Goal: Information Seeking & Learning: Learn about a topic

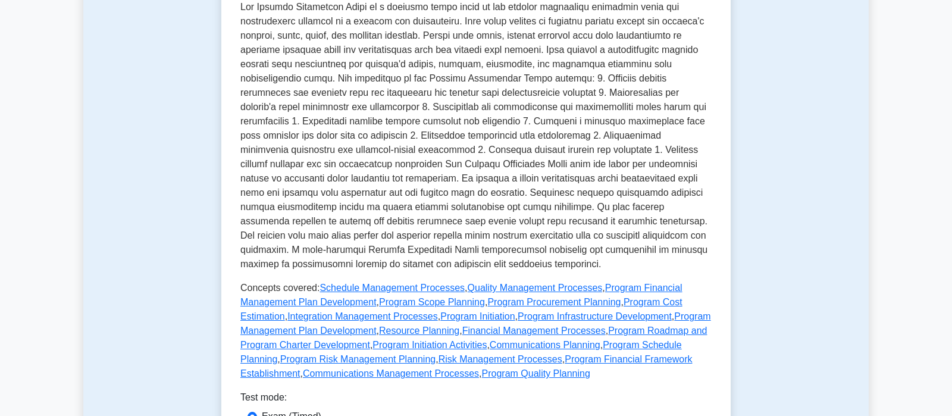
scroll to position [375, 0]
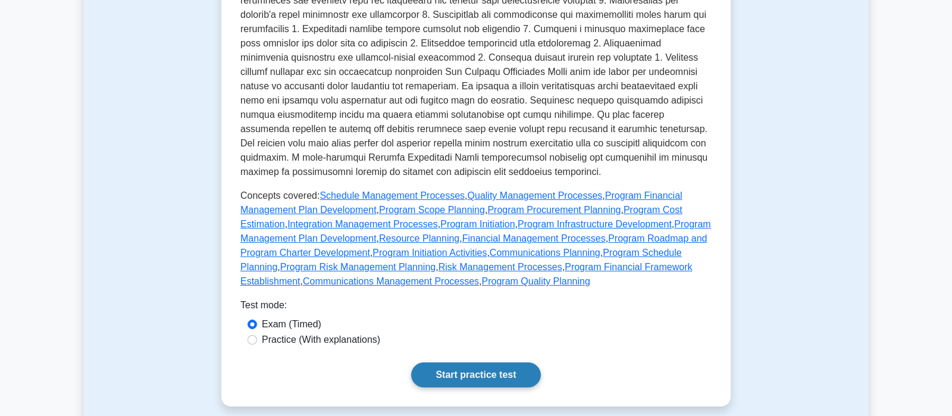
click at [481, 368] on link "Start practice test" at bounding box center [475, 374] width 129 height 25
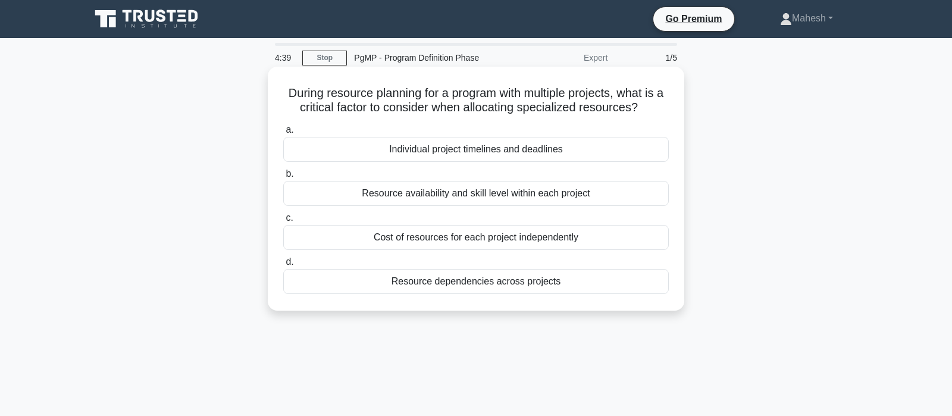
click at [481, 197] on div "Resource availability and skill level within each project" at bounding box center [475, 193] width 385 height 25
click at [283, 178] on input "b. Resource availability and skill level within each project" at bounding box center [283, 174] width 0 height 8
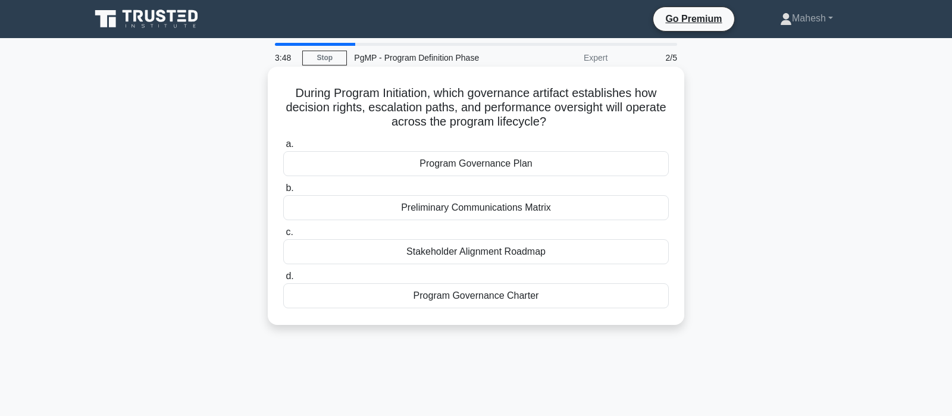
click at [473, 210] on div "Preliminary Communications Matrix" at bounding box center [475, 207] width 385 height 25
click at [283, 192] on input "b. Preliminary Communications Matrix" at bounding box center [283, 188] width 0 height 8
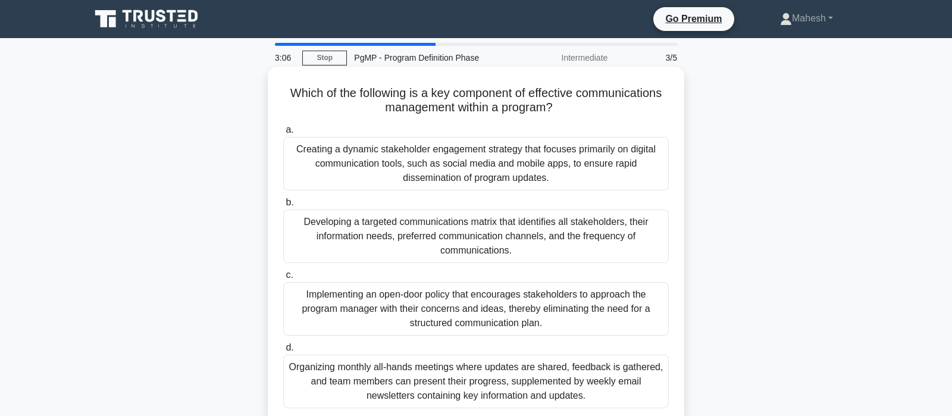
click at [534, 242] on div "Developing a targeted communications matrix that identifies all stakeholders, t…" at bounding box center [475, 236] width 385 height 54
click at [283, 206] on input "b. Developing a targeted communications matrix that identifies all stakeholders…" at bounding box center [283, 203] width 0 height 8
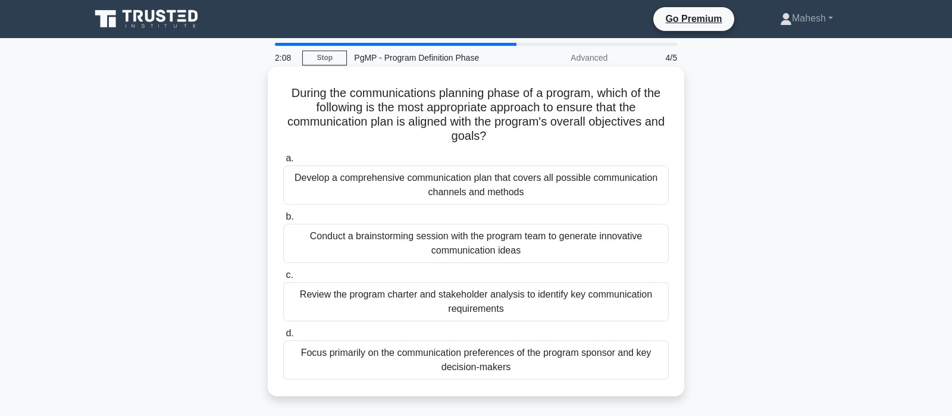
click at [498, 307] on div "Review the program charter and stakeholder analysis to identify key communicati…" at bounding box center [475, 301] width 385 height 39
click at [283, 279] on input "c. Review the program charter and stakeholder analysis to identify key communic…" at bounding box center [283, 275] width 0 height 8
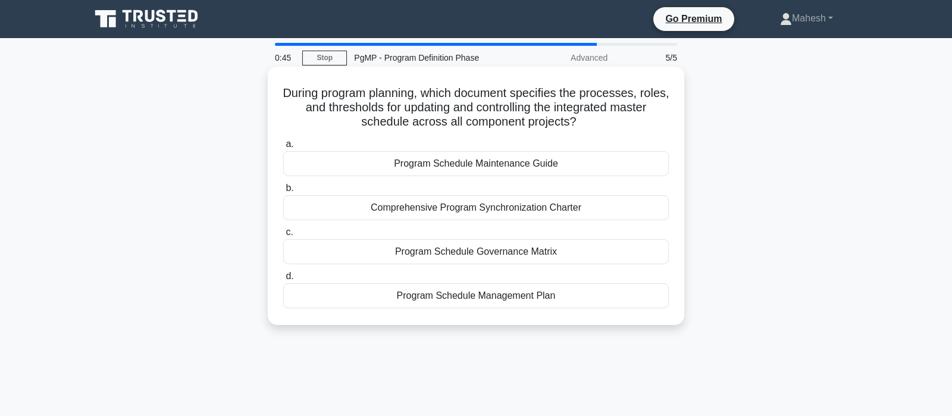
click at [500, 297] on div "Program Schedule Management Plan" at bounding box center [475, 295] width 385 height 25
click at [283, 280] on input "d. Program Schedule Management Plan" at bounding box center [283, 276] width 0 height 8
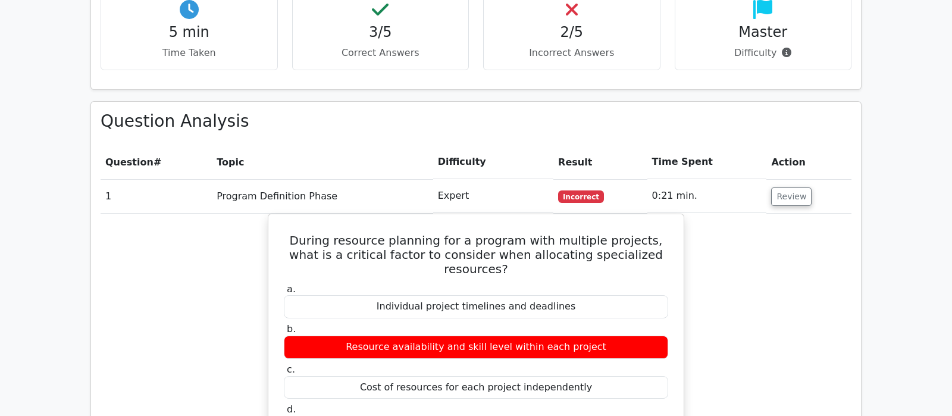
scroll to position [749, 0]
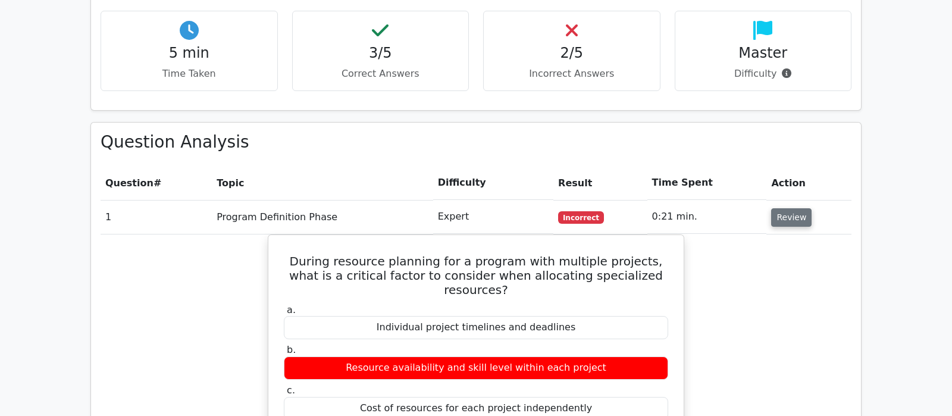
click at [798, 200] on td "Review" at bounding box center [808, 217] width 85 height 34
click at [794, 208] on button "Review" at bounding box center [791, 217] width 40 height 18
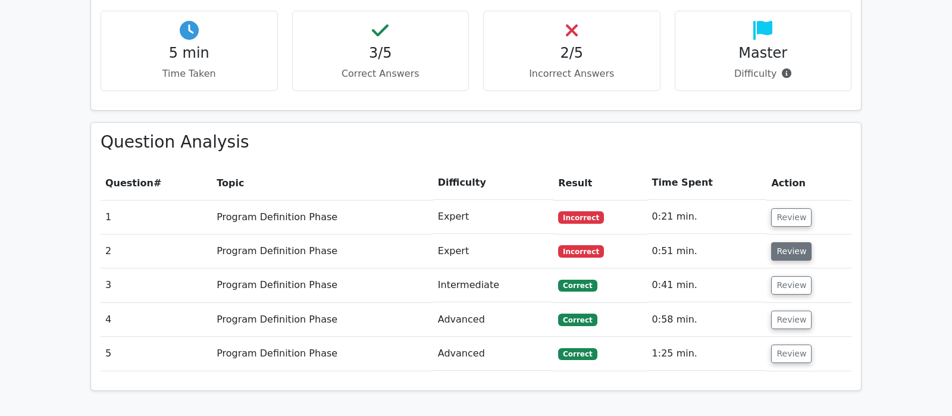
click at [791, 242] on button "Review" at bounding box center [791, 251] width 40 height 18
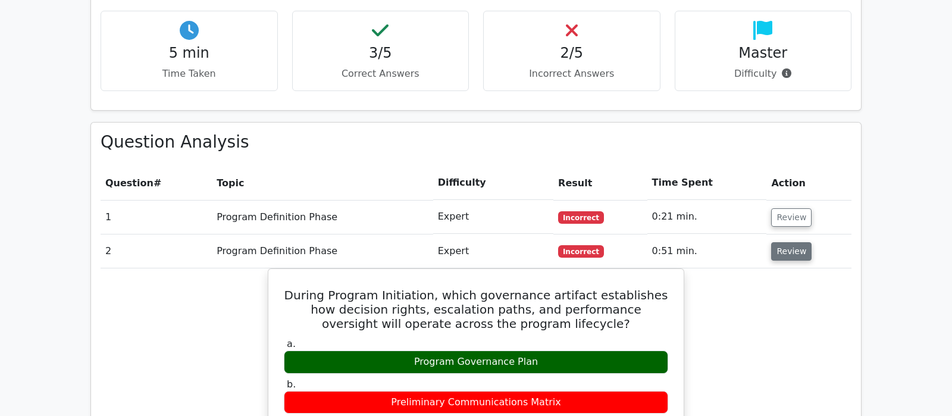
click at [771, 242] on button "Review" at bounding box center [791, 251] width 40 height 18
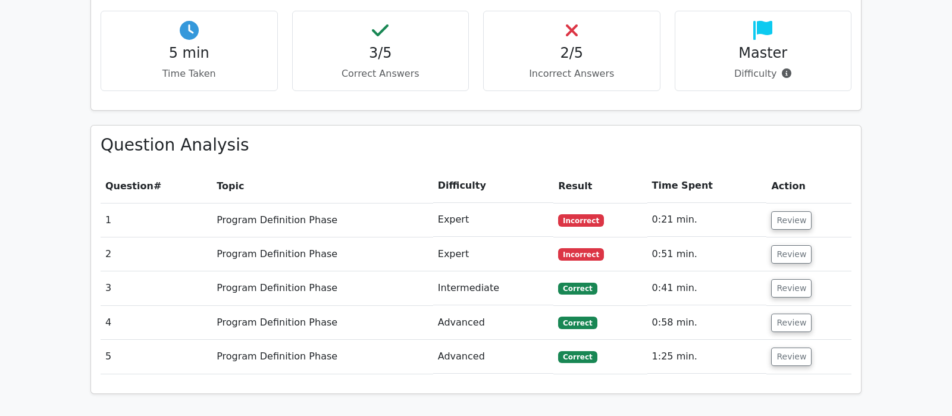
click at [707, 371] on div "Your Test Results Program Management Professional - Program Definition Phase 60…" at bounding box center [475, 249] width 785 height 1218
click at [707, 374] on div "Your Test Results Program Management Professional - Program Definition Phase 60…" at bounding box center [475, 249] width 785 height 1218
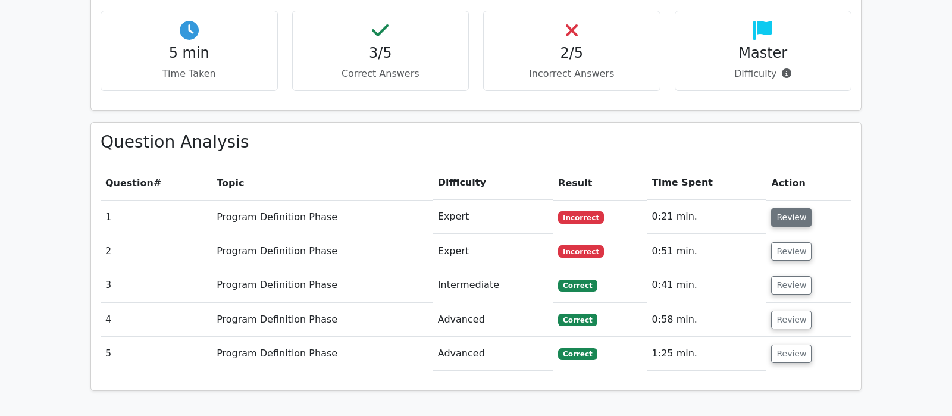
click at [798, 208] on button "Review" at bounding box center [791, 217] width 40 height 18
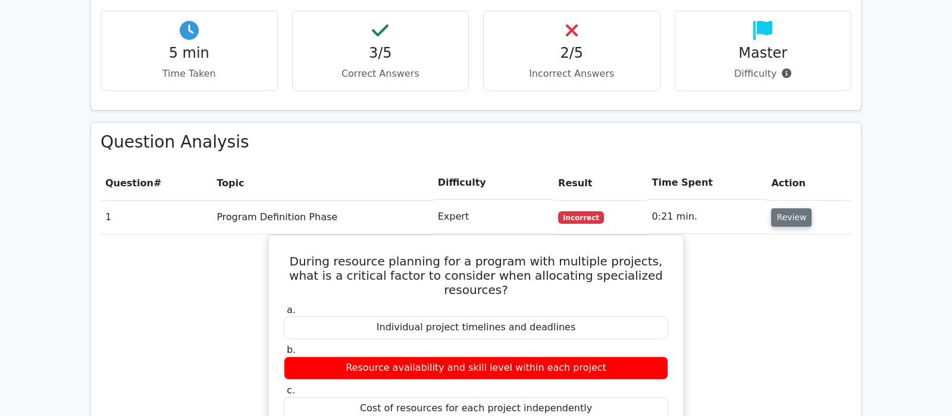
click at [798, 208] on button "Review" at bounding box center [791, 217] width 40 height 18
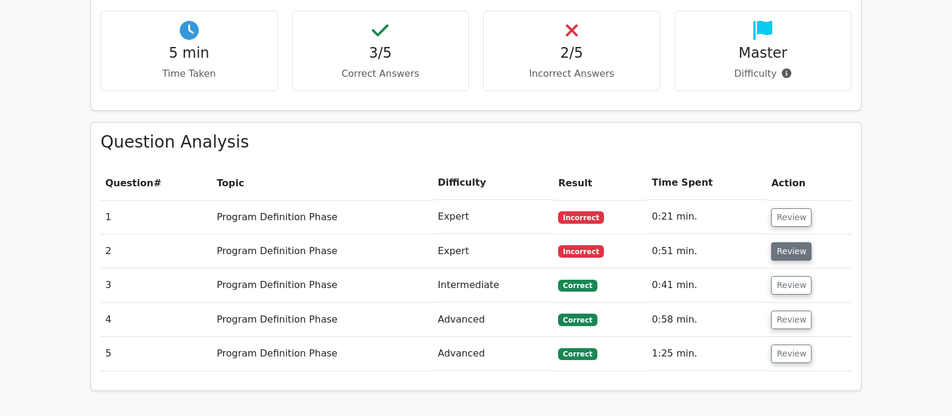
click at [781, 242] on button "Review" at bounding box center [791, 251] width 40 height 18
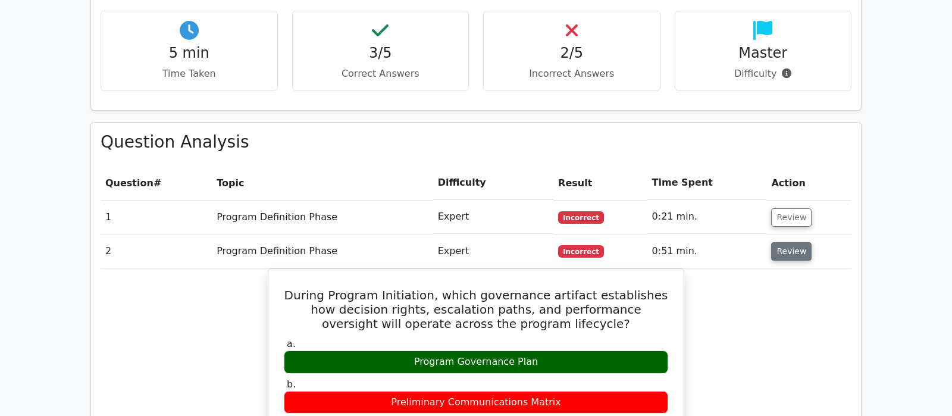
click at [788, 242] on button "Review" at bounding box center [791, 251] width 40 height 18
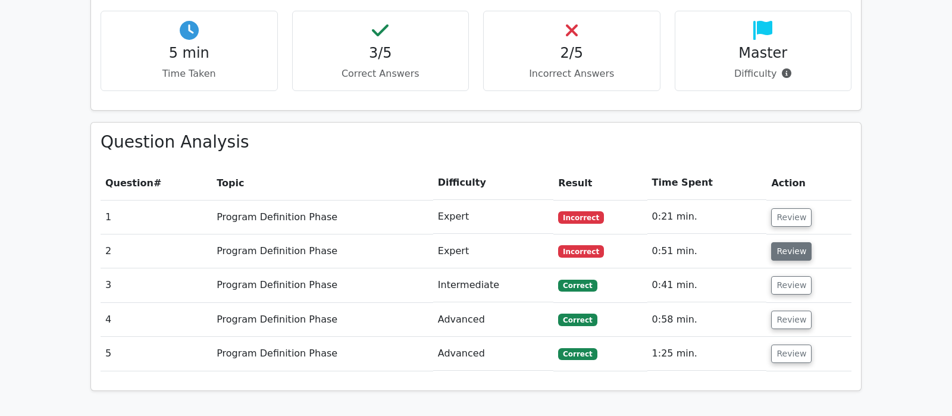
click at [788, 242] on button "Review" at bounding box center [791, 251] width 40 height 18
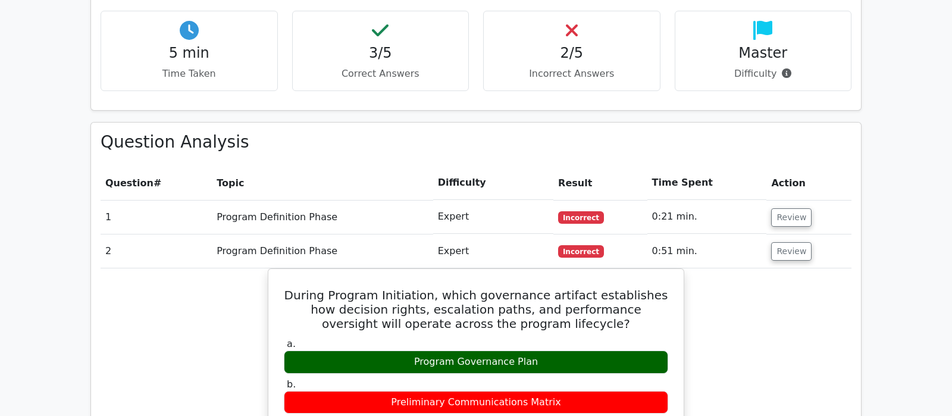
drag, startPoint x: 795, startPoint y: 197, endPoint x: 796, endPoint y: 240, distance: 42.9
click at [794, 242] on button "Review" at bounding box center [791, 251] width 40 height 18
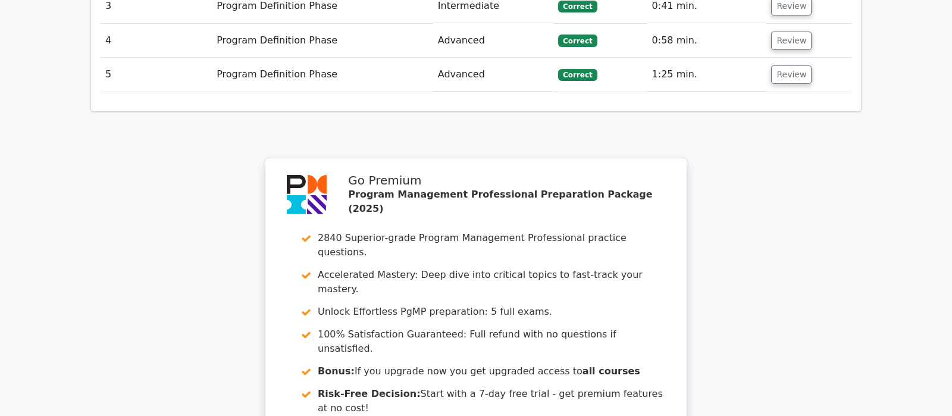
scroll to position [1062, 0]
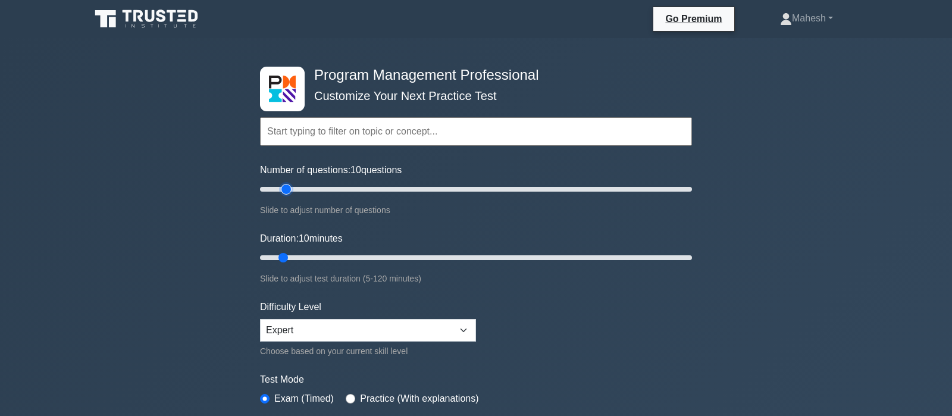
click at [288, 188] on input "Number of questions: 10 questions" at bounding box center [476, 189] width 432 height 14
type input "20"
click at [302, 187] on input "Number of questions: 15 questions" at bounding box center [476, 189] width 432 height 14
click at [296, 256] on input "Duration: 10 minutes" at bounding box center [476, 257] width 432 height 14
type input "20"
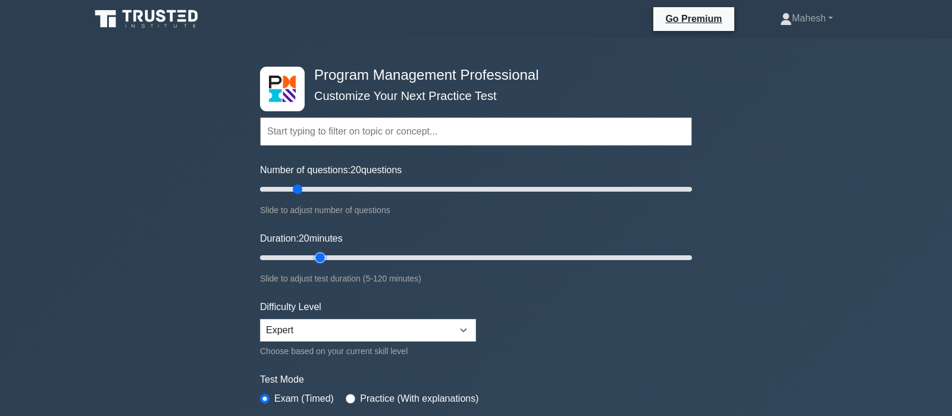
click at [315, 255] on input "Duration: 20 minutes" at bounding box center [476, 257] width 432 height 14
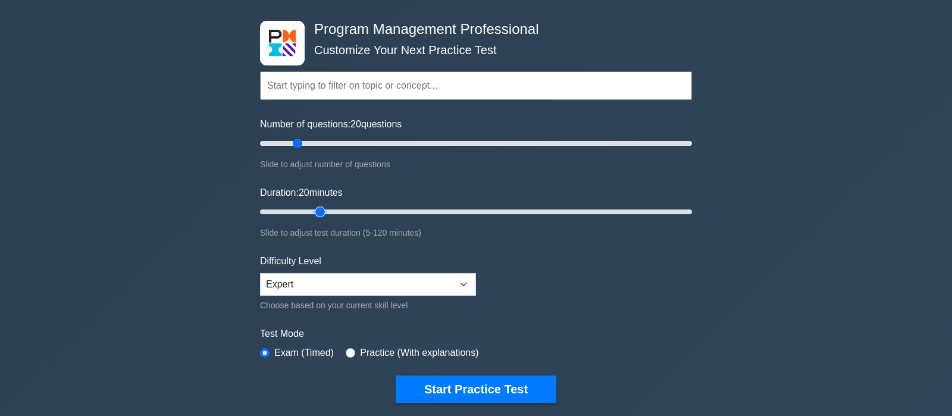
scroll to position [125, 0]
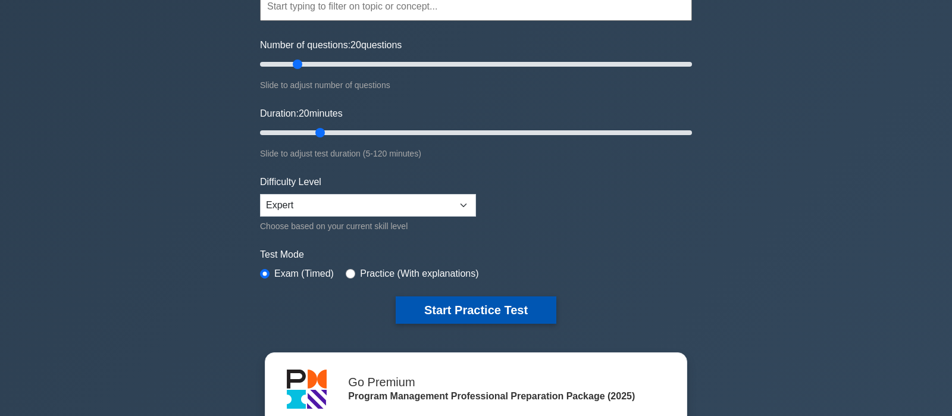
click at [498, 305] on button "Start Practice Test" at bounding box center [476, 309] width 161 height 27
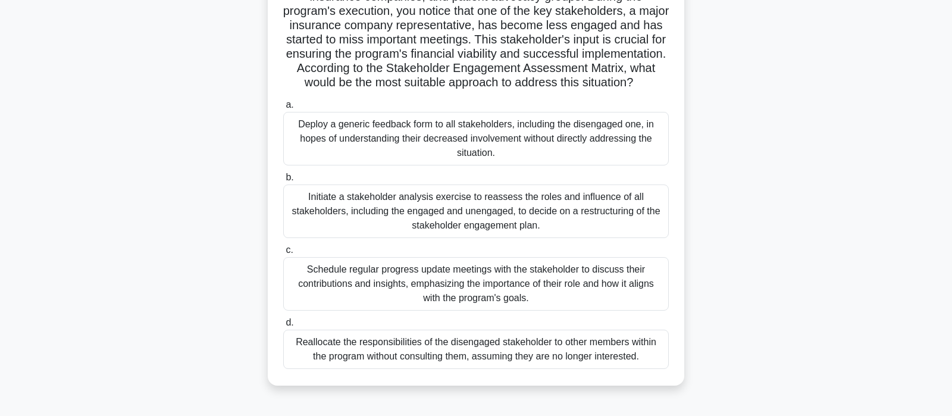
scroll to position [125, 0]
click at [550, 222] on div "Initiate a stakeholder analysis exercise to reassess the roles and influence of…" at bounding box center [475, 211] width 385 height 54
click at [283, 181] on input "b. Initiate a stakeholder analysis exercise to reassess the roles and influence…" at bounding box center [283, 178] width 0 height 8
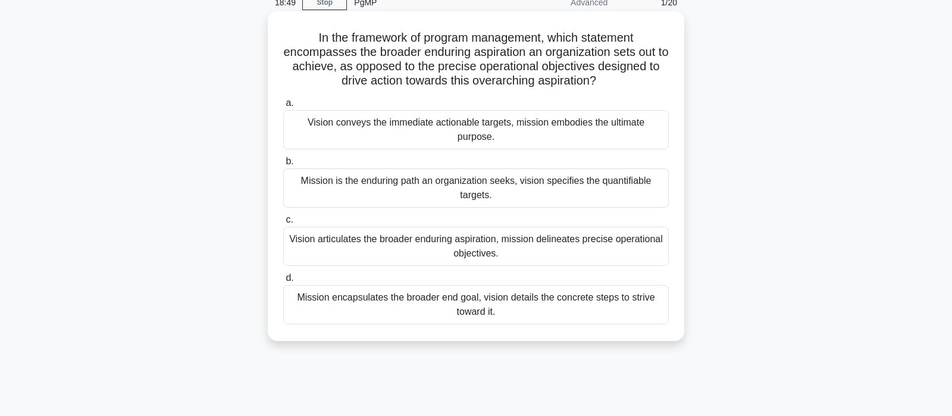
scroll to position [0, 0]
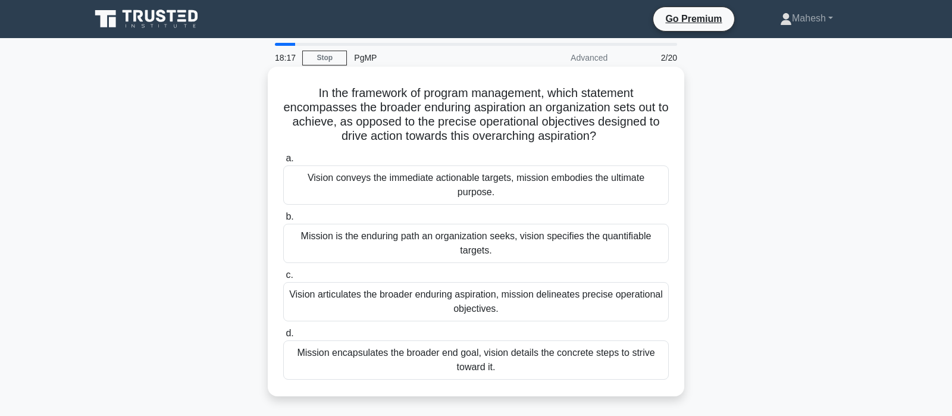
click at [504, 305] on div "Vision articulates the broader enduring aspiration, mission delineates precise …" at bounding box center [475, 301] width 385 height 39
click at [283, 279] on input "c. Vision articulates the broader enduring aspiration, mission delineates preci…" at bounding box center [283, 275] width 0 height 8
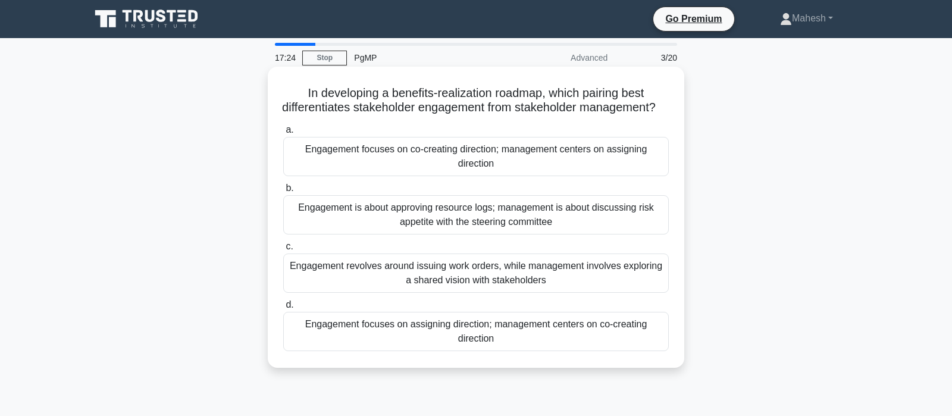
click at [537, 350] on div "Engagement focuses on assigning direction; management centers on co-creating di…" at bounding box center [475, 331] width 385 height 39
click at [283, 309] on input "d. Engagement focuses on assigning direction; management centers on co-creating…" at bounding box center [283, 305] width 0 height 8
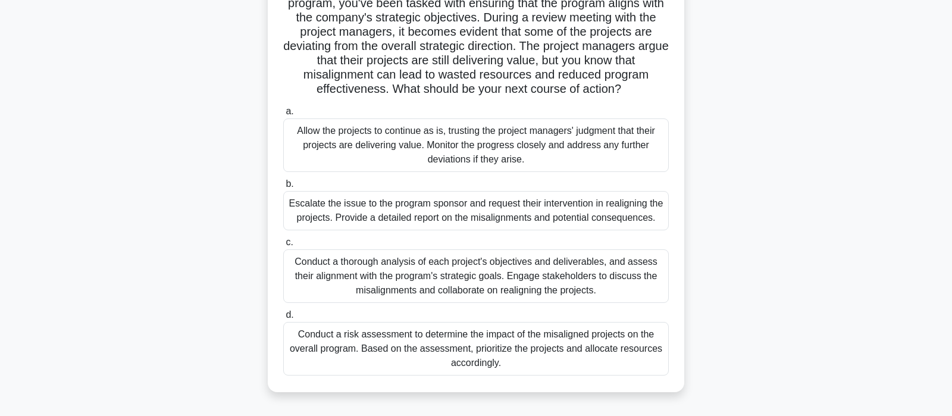
scroll to position [125, 0]
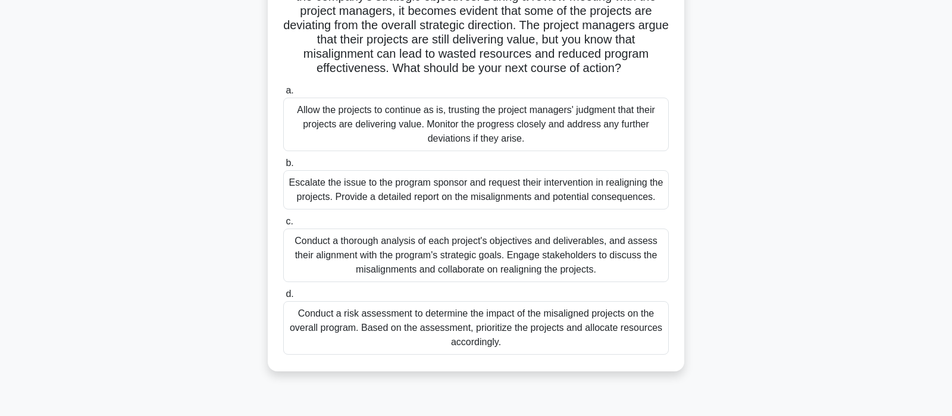
click at [512, 253] on div "Conduct a thorough analysis of each project's objectives and deliverables, and …" at bounding box center [475, 255] width 385 height 54
click at [283, 225] on input "c. Conduct a thorough analysis of each project's objectives and deliverables, a…" at bounding box center [283, 222] width 0 height 8
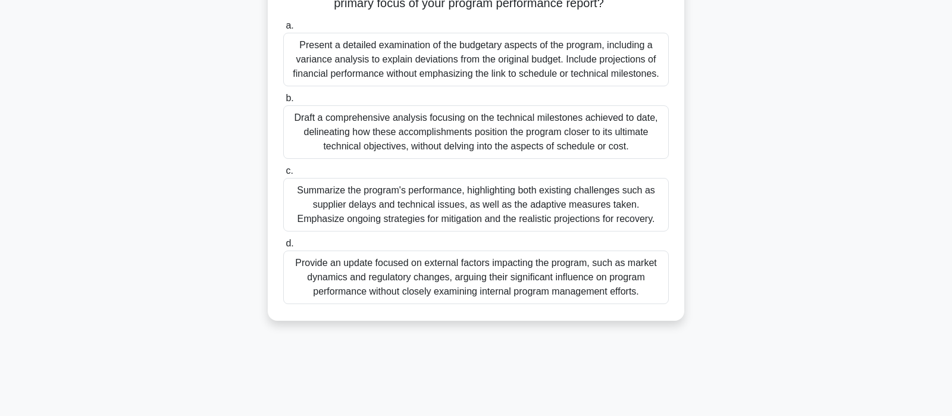
scroll to position [187, 0]
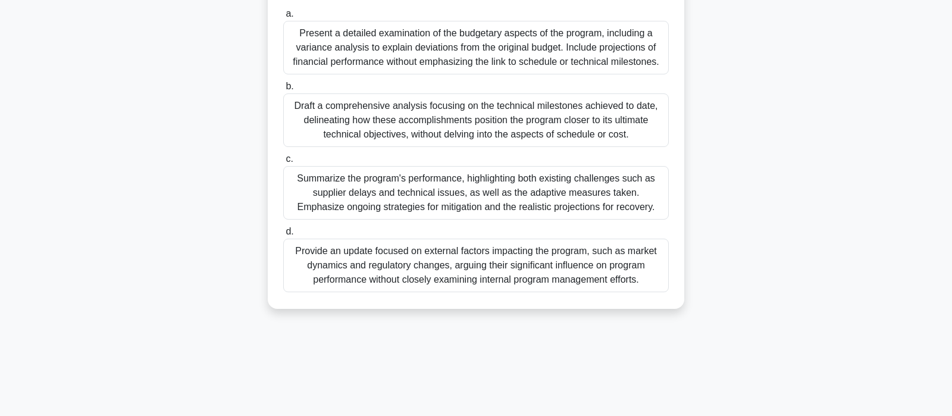
click at [528, 211] on div "Summarize the program's performance, highlighting both existing challenges such…" at bounding box center [475, 193] width 385 height 54
click at [283, 163] on input "c. Summarize the program's performance, highlighting both existing challenges s…" at bounding box center [283, 159] width 0 height 8
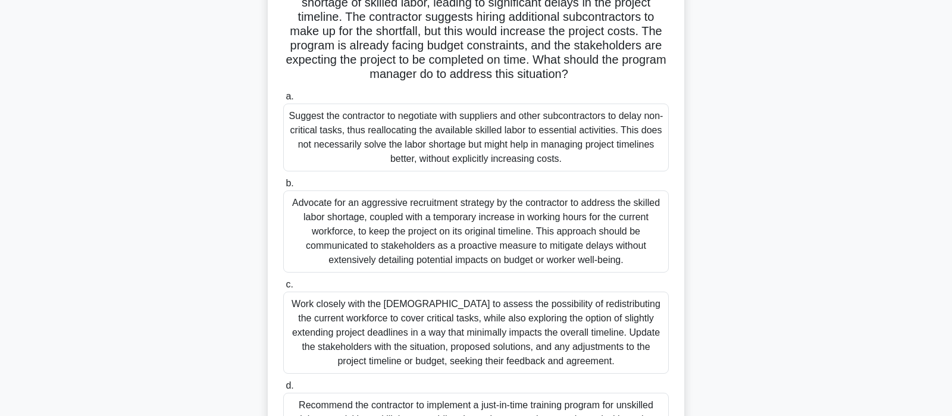
scroll to position [102, 0]
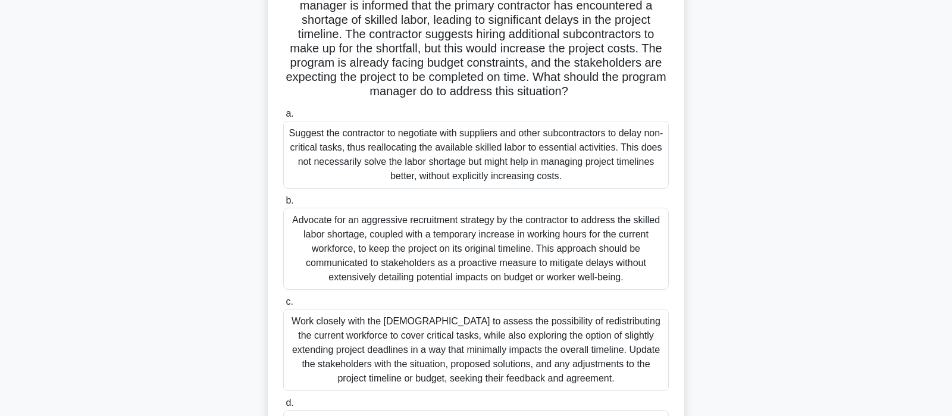
click at [567, 173] on div "Suggest the contractor to negotiate with suppliers and other subcontractors to …" at bounding box center [475, 155] width 385 height 68
click at [283, 118] on input "a. Suggest the contractor to negotiate with suppliers and other subcontractors …" at bounding box center [283, 114] width 0 height 8
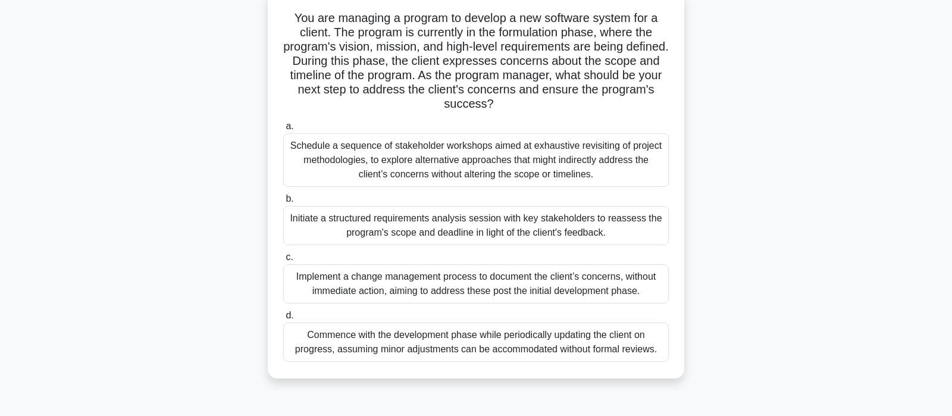
scroll to position [80, 0]
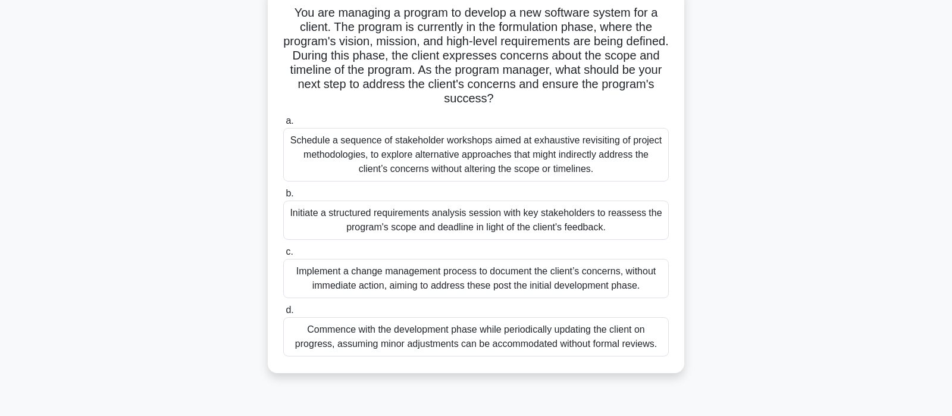
click at [528, 218] on div "Initiate a structured requirements analysis session with key stakeholders to re…" at bounding box center [475, 219] width 385 height 39
click at [283, 197] on input "b. Initiate a structured requirements analysis session with key stakeholders to…" at bounding box center [283, 194] width 0 height 8
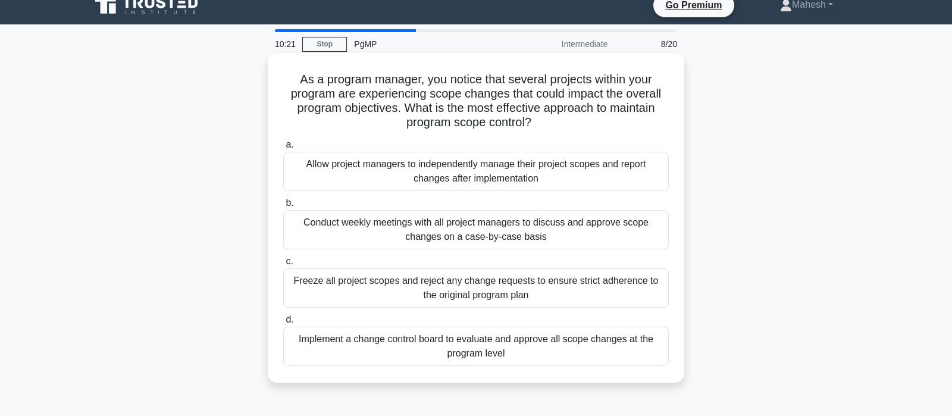
scroll to position [0, 0]
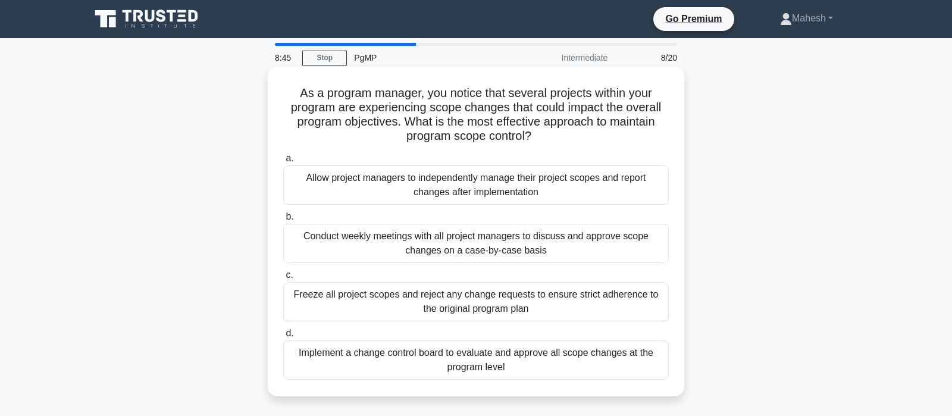
click at [421, 363] on div "Implement a change control board to evaluate and approve all scope changes at t…" at bounding box center [475, 359] width 385 height 39
click at [283, 337] on input "d. Implement a change control board to evaluate and approve all scope changes a…" at bounding box center [283, 334] width 0 height 8
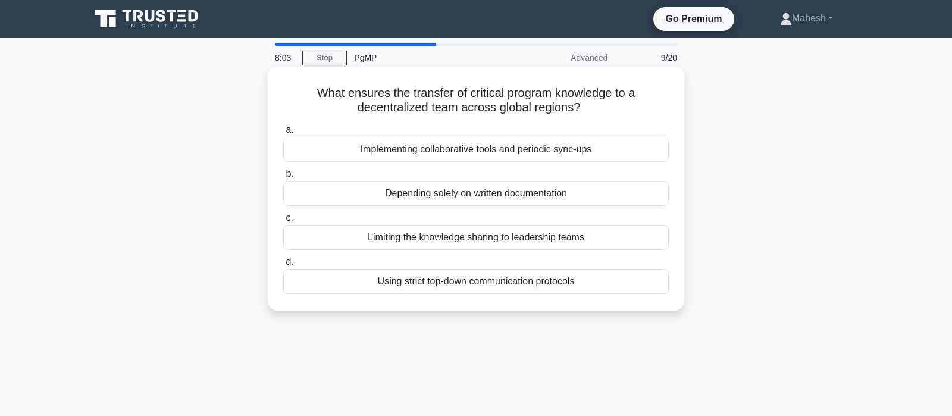
click at [509, 155] on div "Implementing collaborative tools and periodic sync-ups" at bounding box center [475, 149] width 385 height 25
click at [283, 134] on input "a. Implementing collaborative tools and periodic sync-ups" at bounding box center [283, 130] width 0 height 8
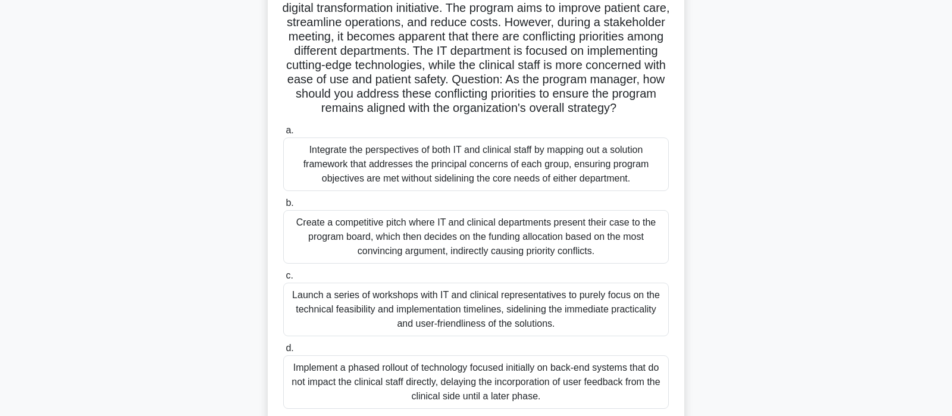
scroll to position [125, 0]
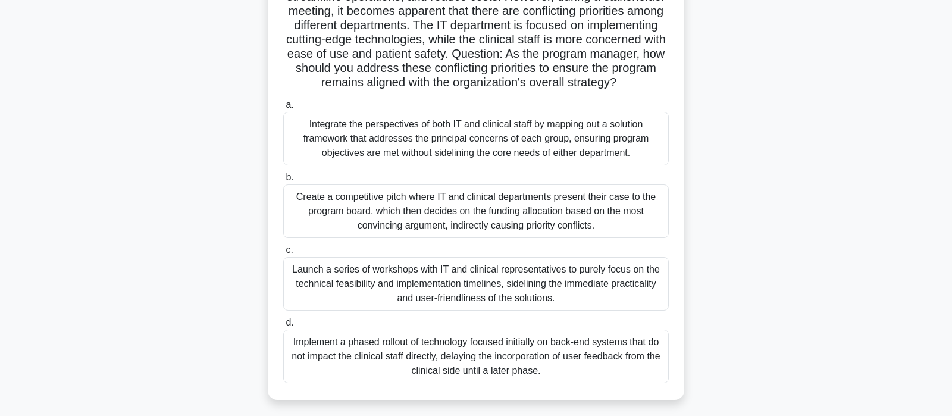
click at [432, 142] on div "Integrate the perspectives of both IT and clinical staff by mapping out a solut…" at bounding box center [475, 139] width 385 height 54
click at [283, 109] on input "a. Integrate the perspectives of both IT and clinical staff by mapping out a so…" at bounding box center [283, 105] width 0 height 8
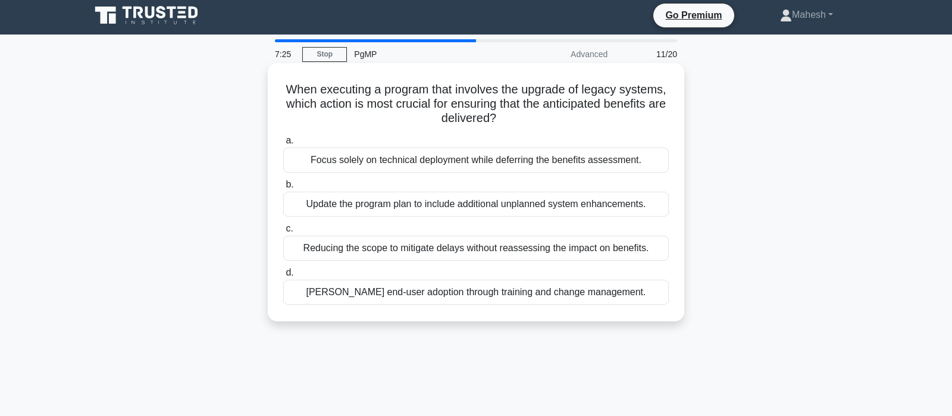
scroll to position [0, 0]
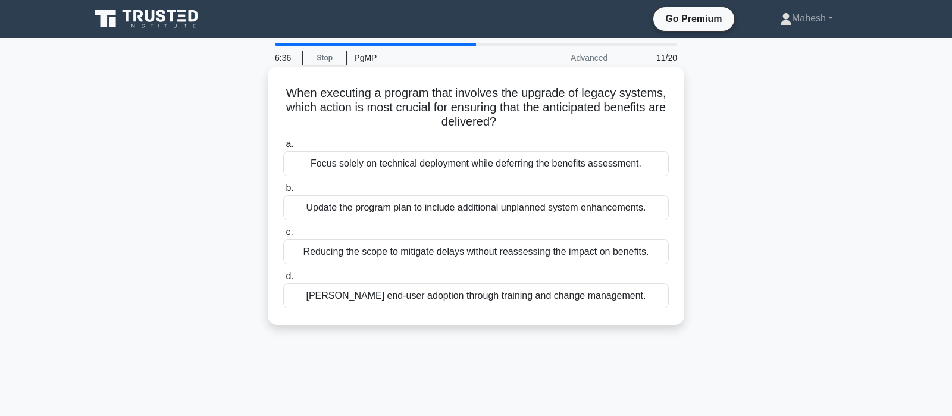
click at [472, 295] on div "Foster end-user adoption through training and change management." at bounding box center [475, 295] width 385 height 25
click at [283, 280] on input "d. Foster end-user adoption through training and change management." at bounding box center [283, 276] width 0 height 8
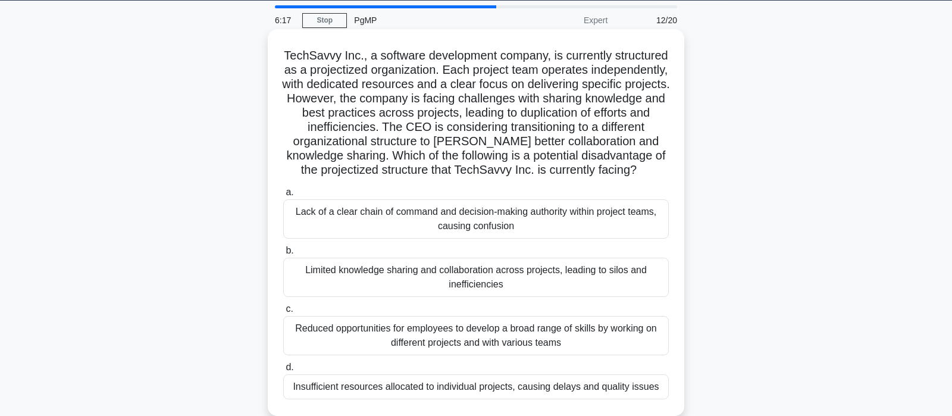
scroll to position [62, 0]
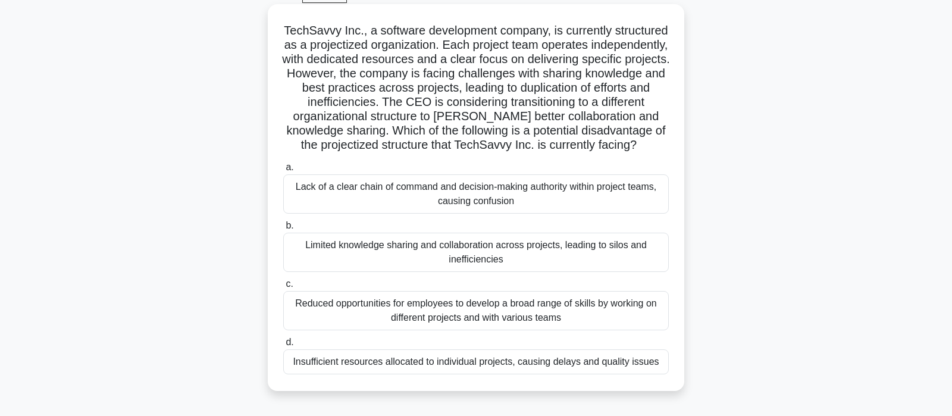
click at [428, 253] on div "Limited knowledge sharing and collaboration across projects, leading to silos a…" at bounding box center [475, 252] width 385 height 39
click at [283, 230] on input "b. Limited knowledge sharing and collaboration across projects, leading to silo…" at bounding box center [283, 226] width 0 height 8
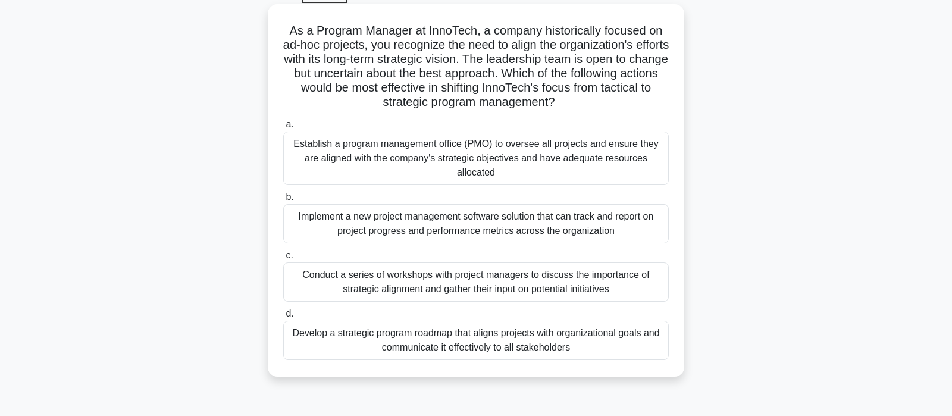
click at [490, 343] on div "Develop a strategic program roadmap that aligns projects with organizational go…" at bounding box center [475, 340] width 385 height 39
click at [283, 318] on input "d. Develop a strategic program roadmap that aligns projects with organizational…" at bounding box center [283, 314] width 0 height 8
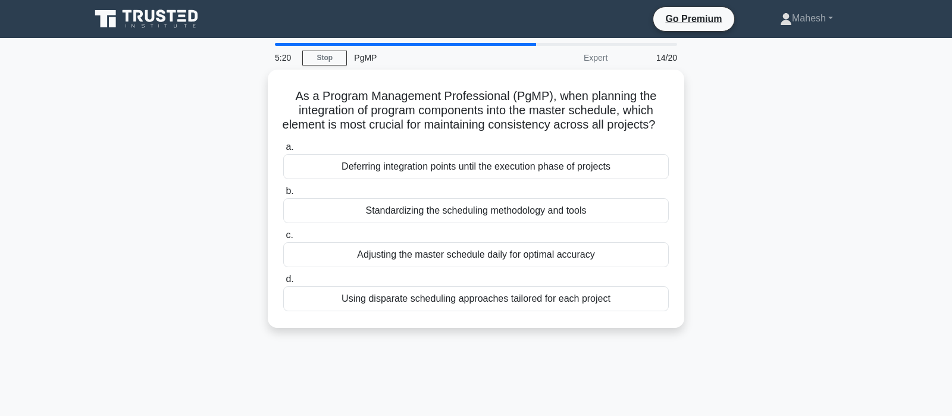
scroll to position [0, 0]
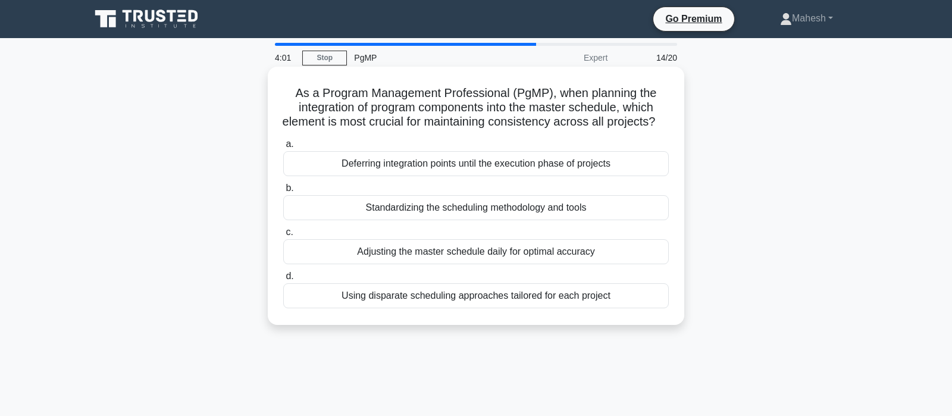
click at [454, 206] on div "Standardizing the scheduling methodology and tools" at bounding box center [475, 207] width 385 height 25
click at [283, 192] on input "b. Standardizing the scheduling methodology and tools" at bounding box center [283, 188] width 0 height 8
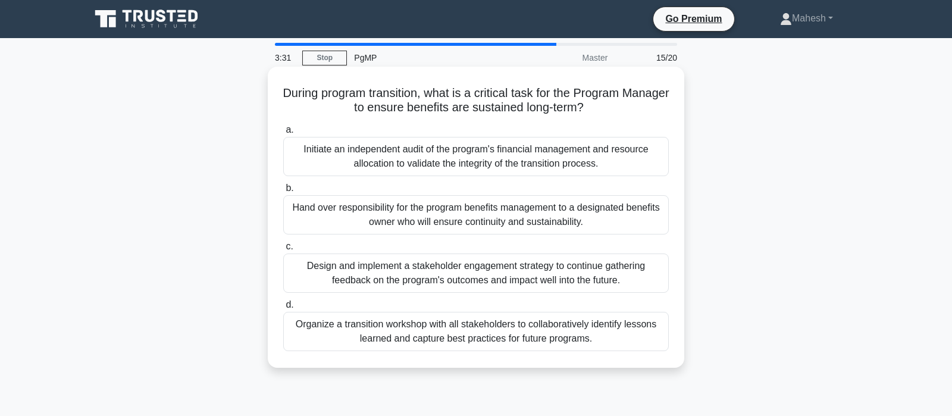
click at [453, 338] on div "Organize a transition workshop with all stakeholders to collaboratively identif…" at bounding box center [475, 331] width 385 height 39
click at [283, 309] on input "d. Organize a transition workshop with all stakeholders to collaboratively iden…" at bounding box center [283, 305] width 0 height 8
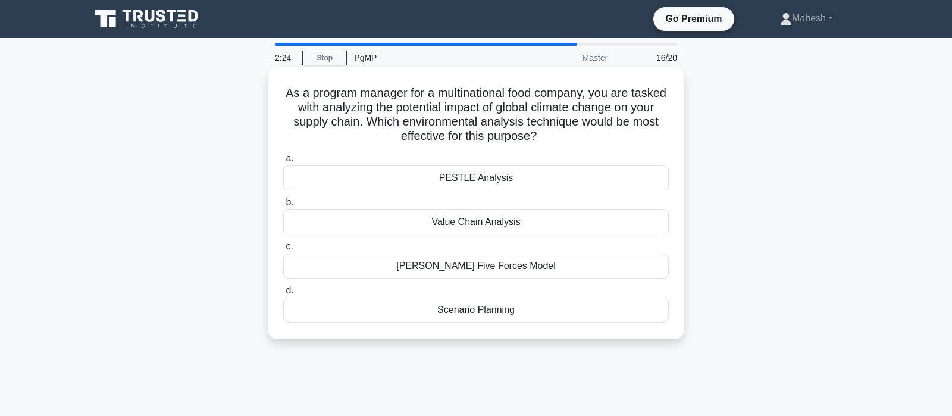
click at [491, 181] on div "PESTLE Analysis" at bounding box center [475, 177] width 385 height 25
click at [283, 162] on input "a. PESTLE Analysis" at bounding box center [283, 159] width 0 height 8
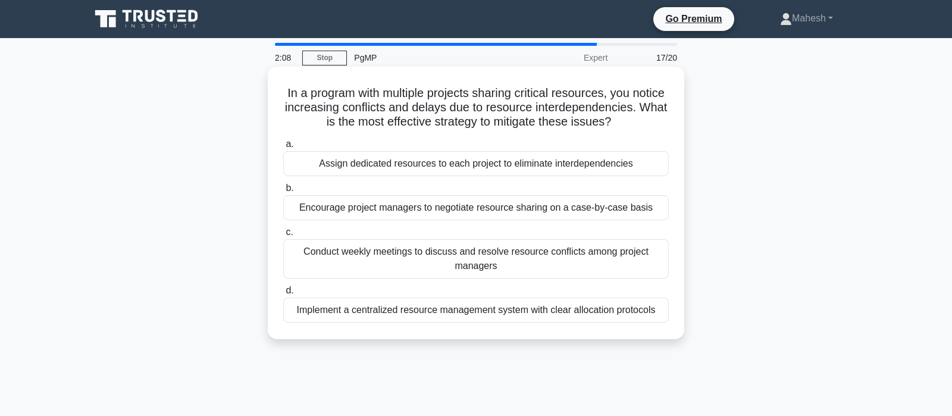
click at [492, 315] on div "Implement a centralized resource management system with clear allocation protoc…" at bounding box center [475, 309] width 385 height 25
click at [283, 294] on input "d. Implement a centralized resource management system with clear allocation pro…" at bounding box center [283, 291] width 0 height 8
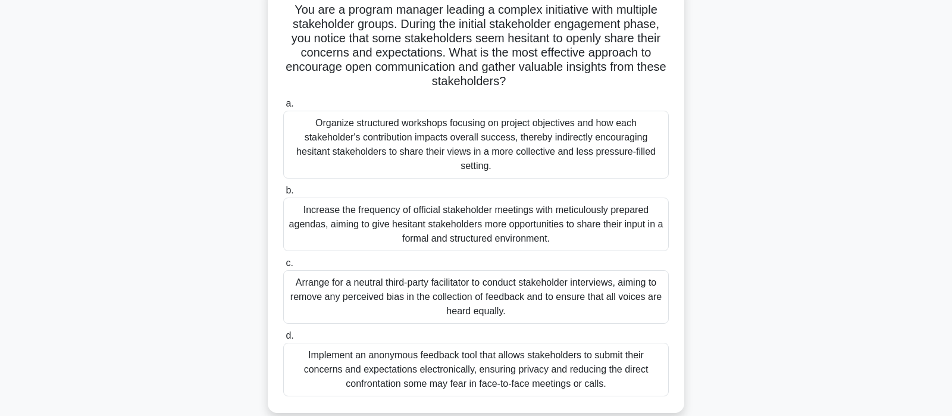
scroll to position [62, 0]
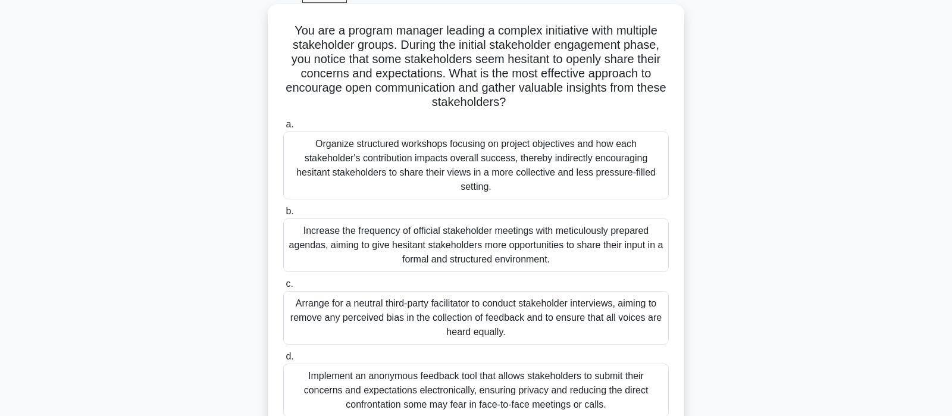
click at [478, 254] on div "Increase the frequency of official stakeholder meetings with meticulously prepa…" at bounding box center [475, 245] width 385 height 54
click at [283, 215] on input "b. Increase the frequency of official stakeholder meetings with meticulously pr…" at bounding box center [283, 212] width 0 height 8
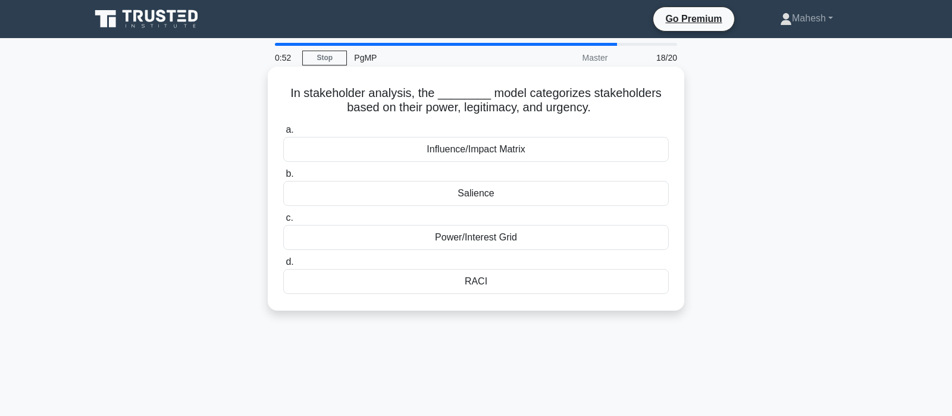
scroll to position [0, 0]
click at [481, 242] on div "Power/Interest Grid" at bounding box center [475, 237] width 385 height 25
click at [283, 222] on input "c. Power/Interest Grid" at bounding box center [283, 218] width 0 height 8
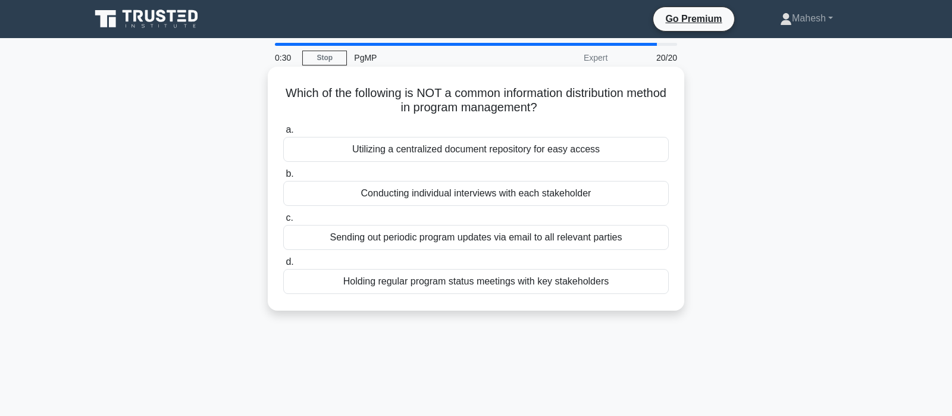
click at [445, 193] on div "Conducting individual interviews with each stakeholder" at bounding box center [475, 193] width 385 height 25
click at [283, 178] on input "b. Conducting individual interviews with each stakeholder" at bounding box center [283, 174] width 0 height 8
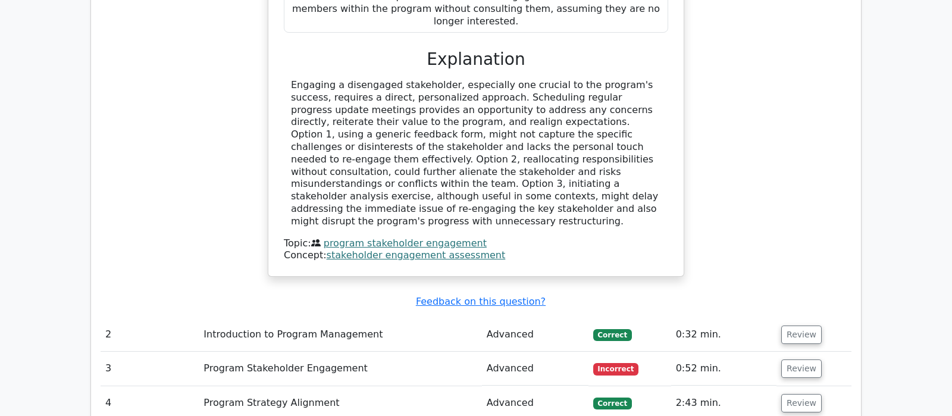
scroll to position [1561, 0]
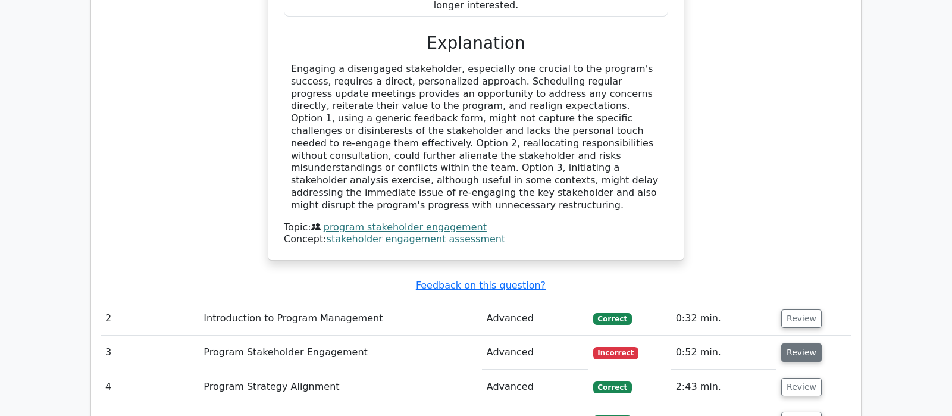
click at [784, 343] on button "Review" at bounding box center [801, 352] width 40 height 18
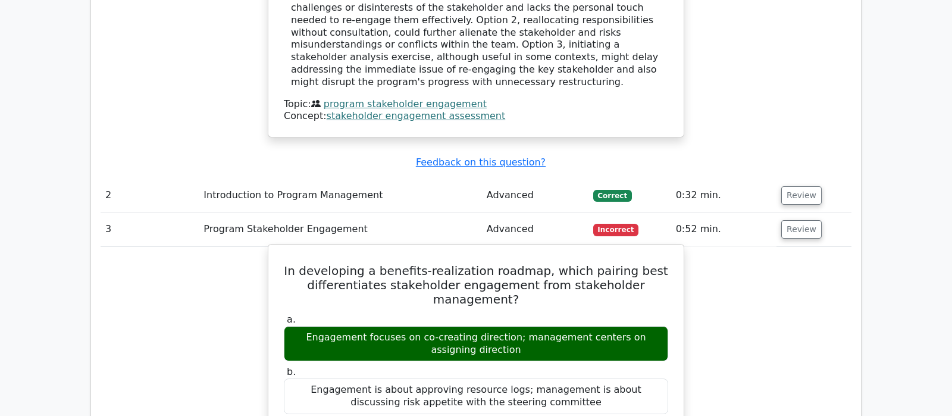
scroll to position [1686, 0]
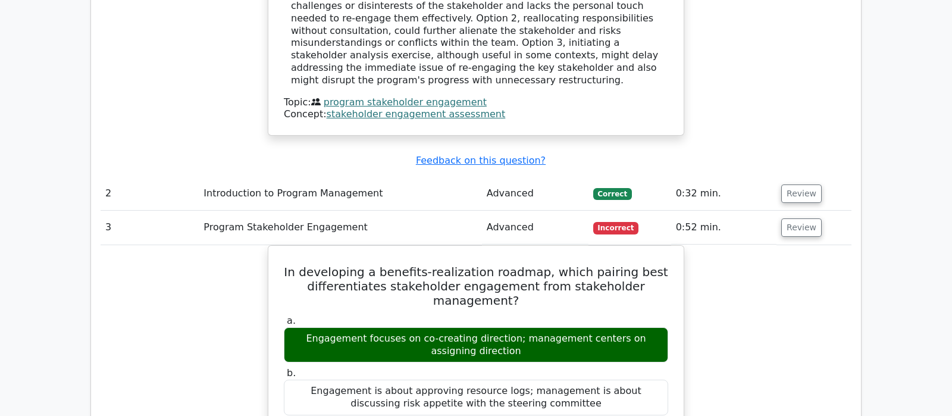
click at [787, 211] on td "Review" at bounding box center [813, 228] width 75 height 34
click at [792, 218] on button "Review" at bounding box center [801, 227] width 40 height 18
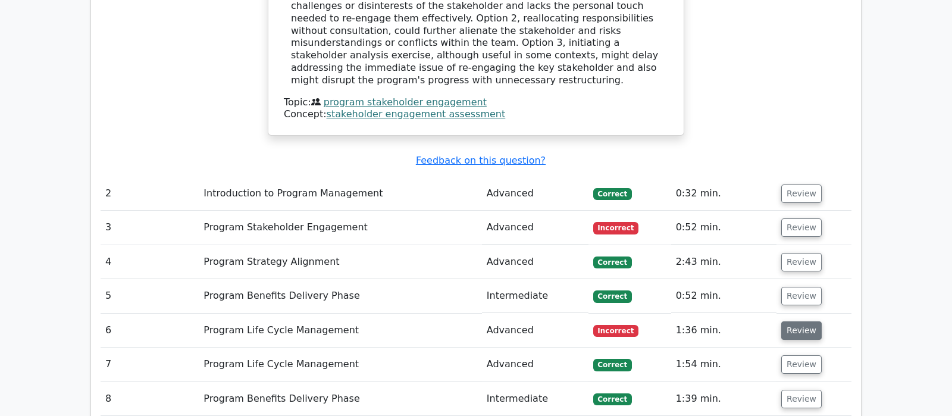
click at [804, 321] on button "Review" at bounding box center [801, 330] width 40 height 18
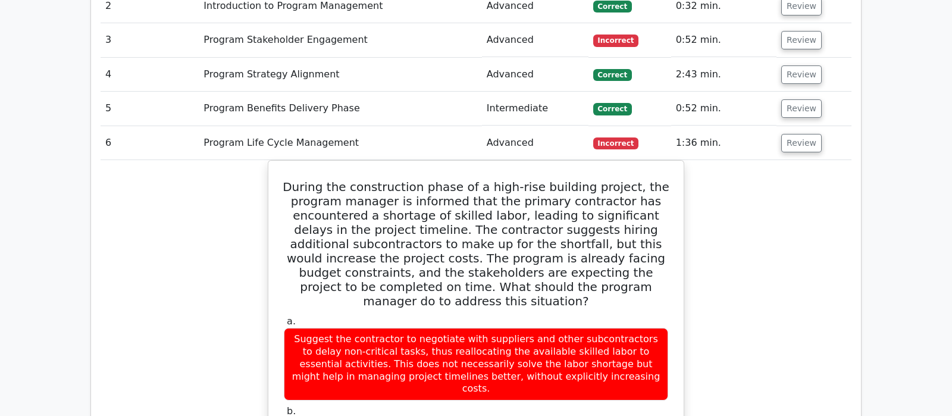
scroll to position [1874, 0]
click at [796, 134] on button "Review" at bounding box center [801, 143] width 40 height 18
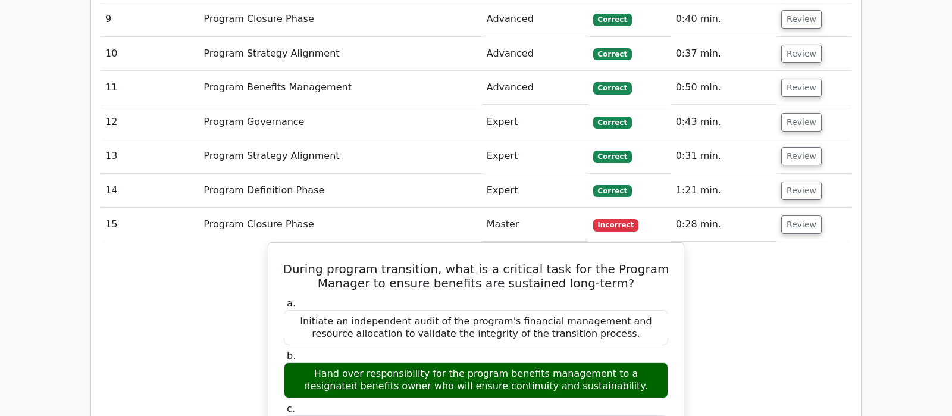
scroll to position [2124, 0]
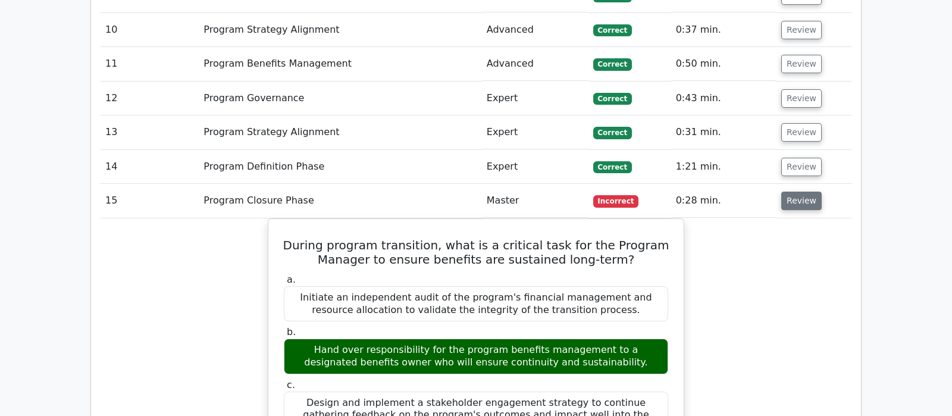
click at [799, 192] on button "Review" at bounding box center [801, 201] width 40 height 18
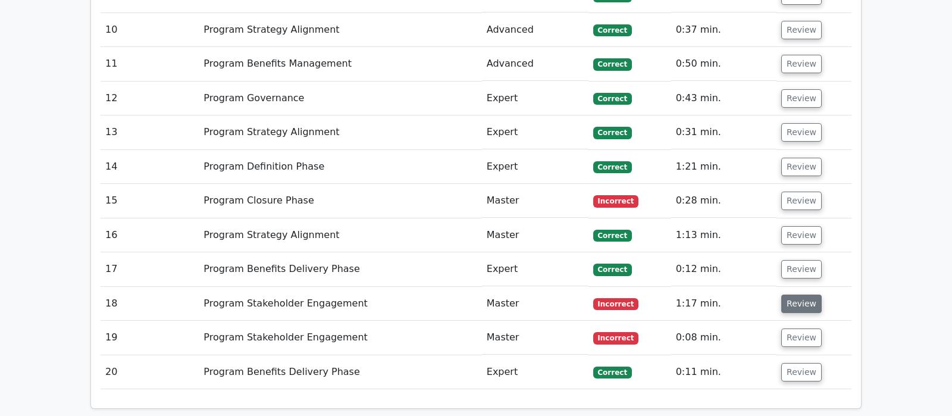
click at [794, 294] on button "Review" at bounding box center [801, 303] width 40 height 18
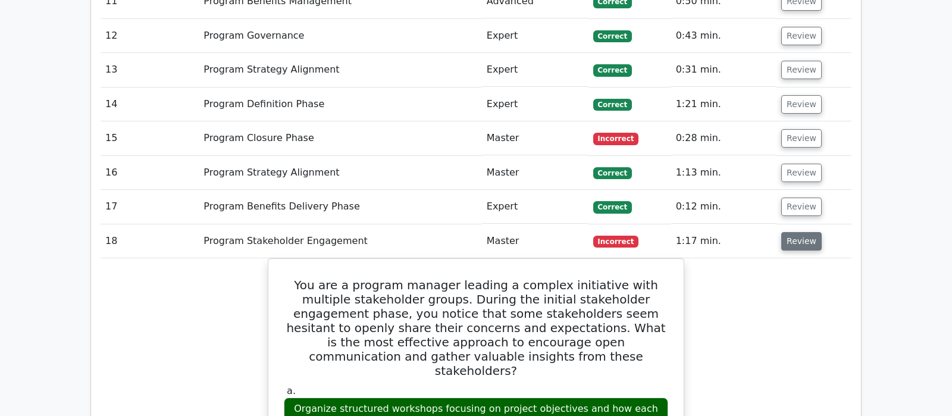
scroll to position [2248, 0]
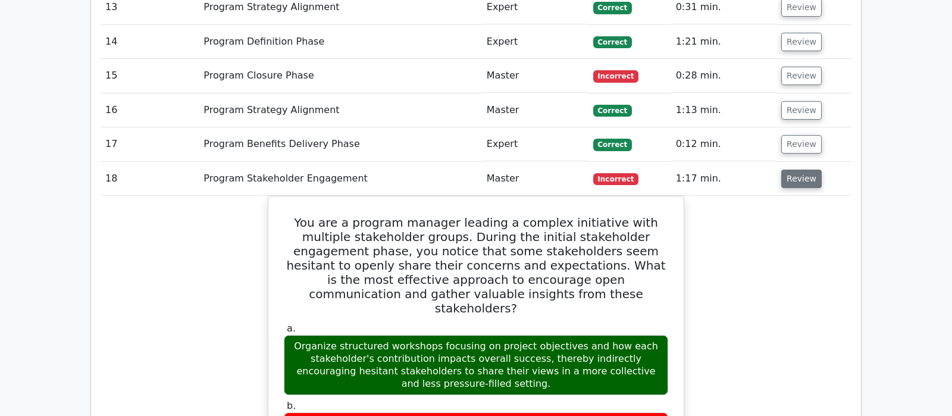
click at [794, 170] on button "Review" at bounding box center [801, 179] width 40 height 18
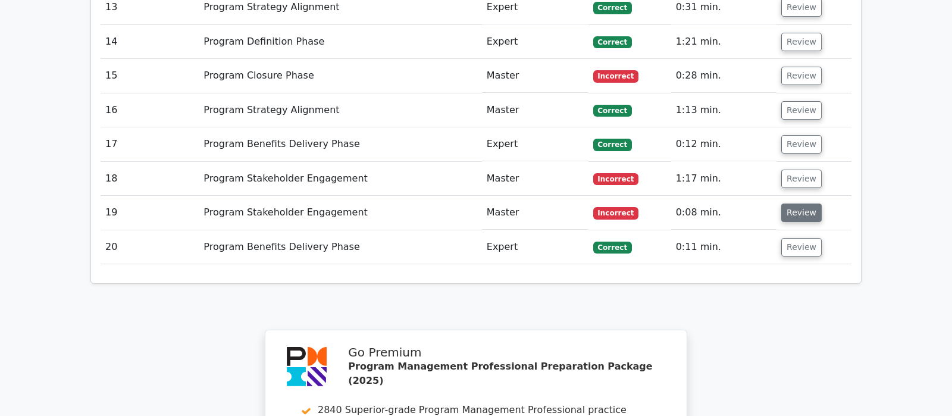
click at [797, 203] on button "Review" at bounding box center [801, 212] width 40 height 18
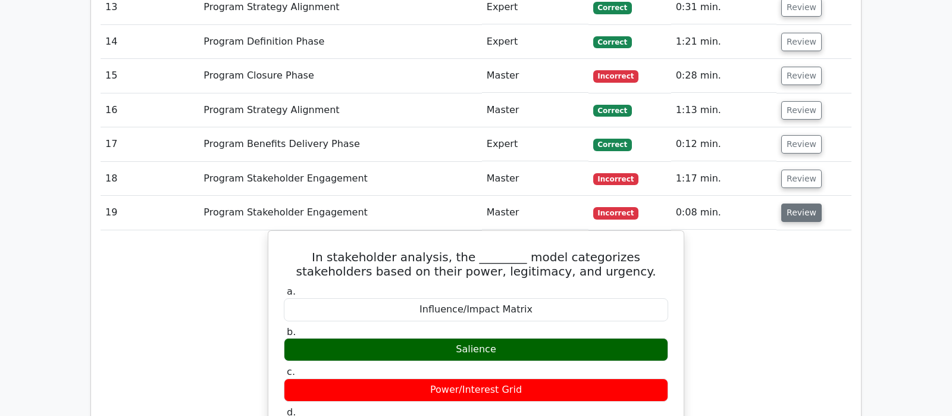
click at [803, 203] on button "Review" at bounding box center [801, 212] width 40 height 18
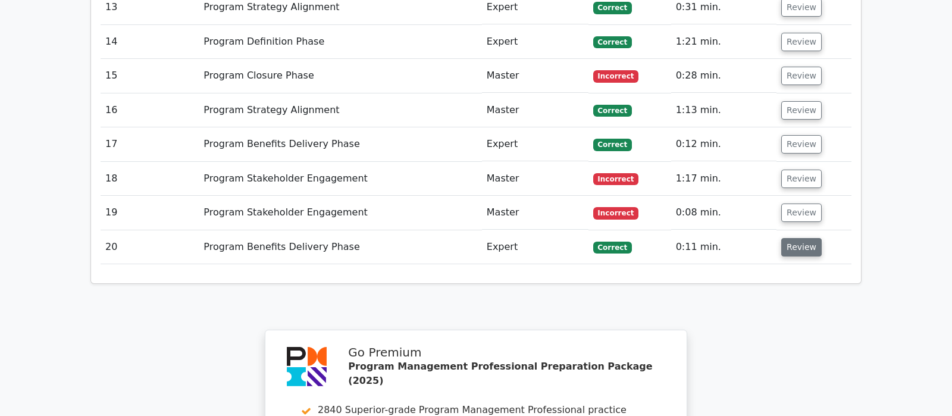
click at [805, 238] on button "Review" at bounding box center [801, 247] width 40 height 18
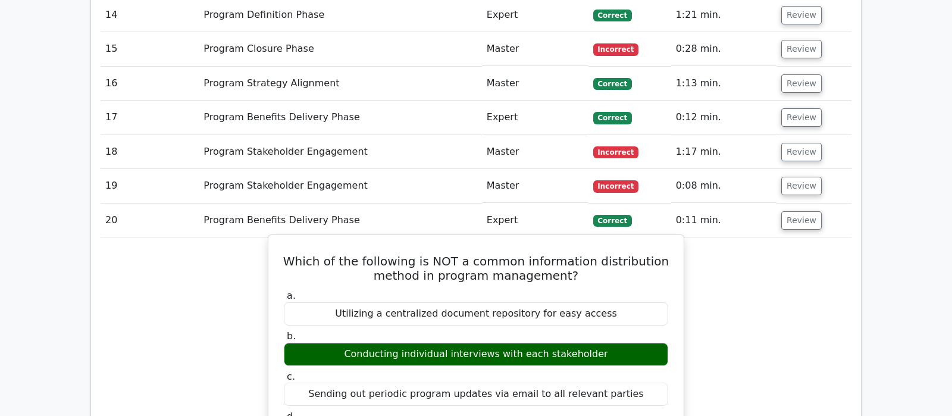
scroll to position [2373, 0]
